Goal: Task Accomplishment & Management: Manage account settings

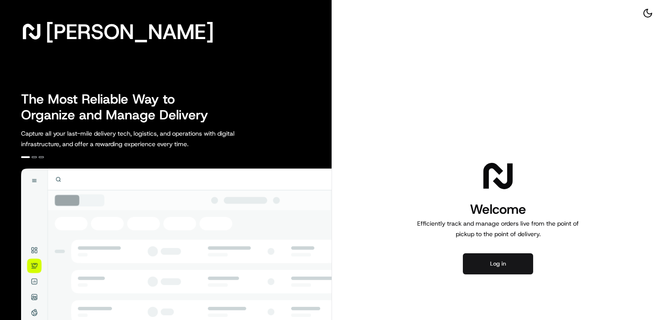
click at [499, 266] on button "Log in" at bounding box center [498, 263] width 70 height 21
